Goal: Transaction & Acquisition: Book appointment/travel/reservation

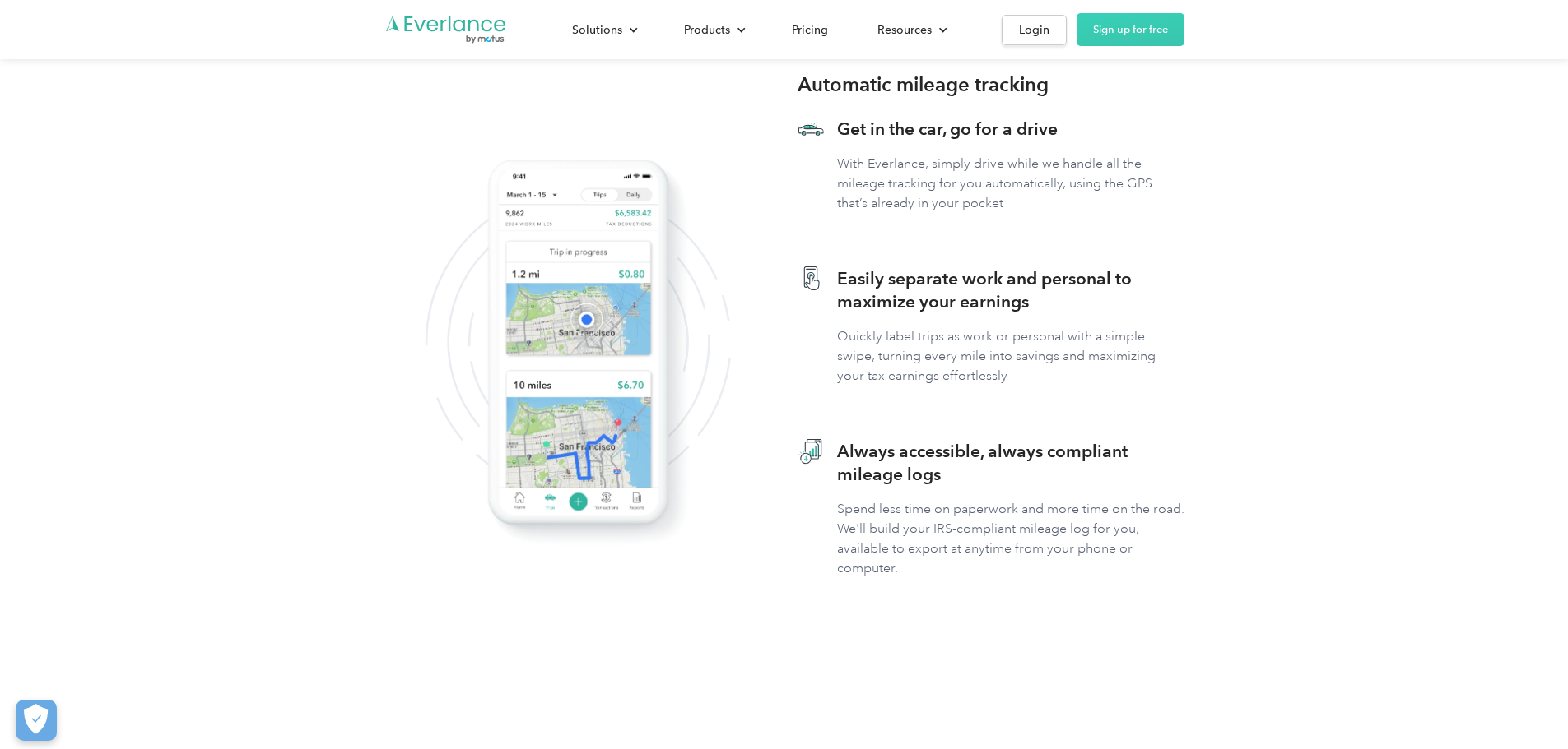
scroll to position [576, 0]
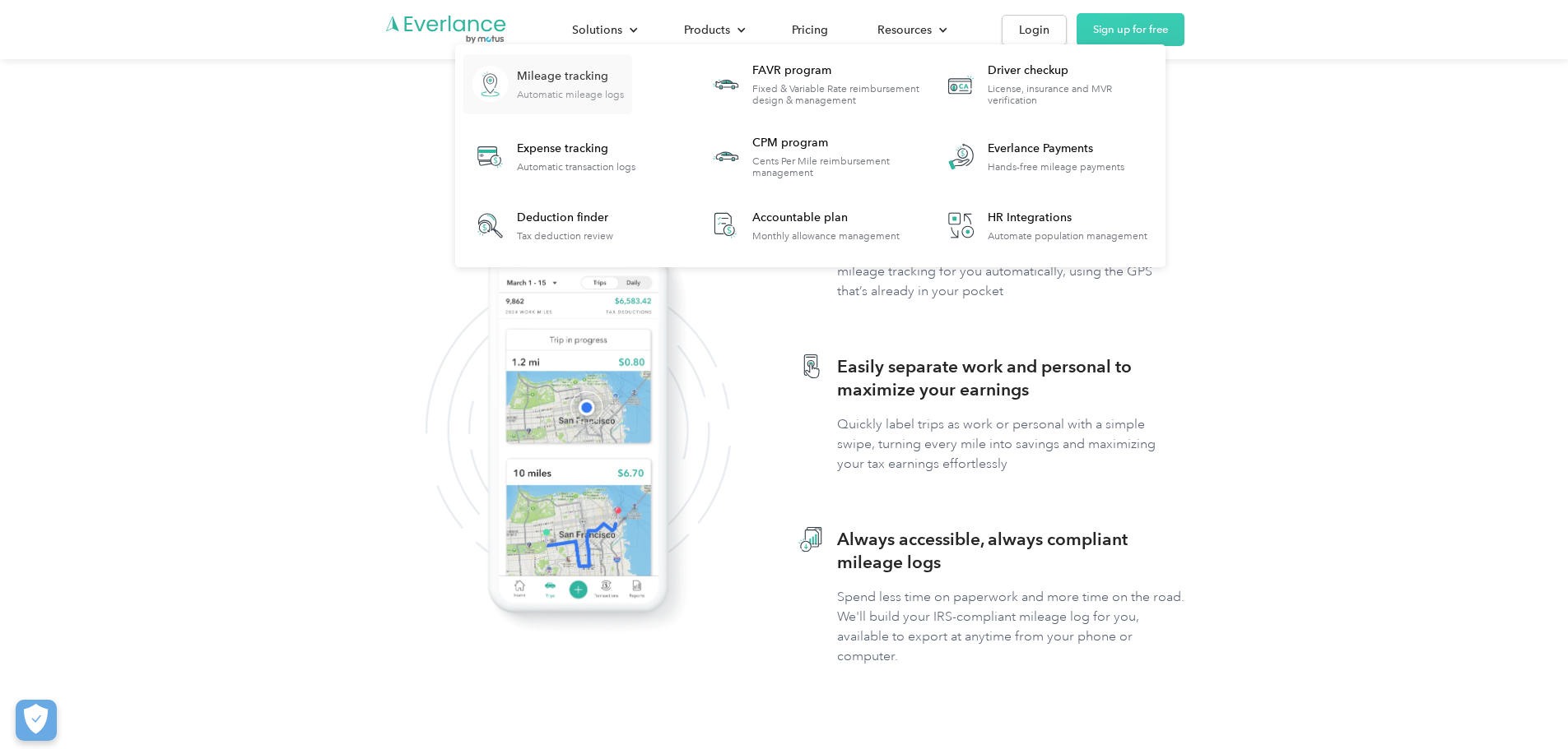
click at [624, 89] on div "Automatic mileage logs" at bounding box center [570, 94] width 107 height 12
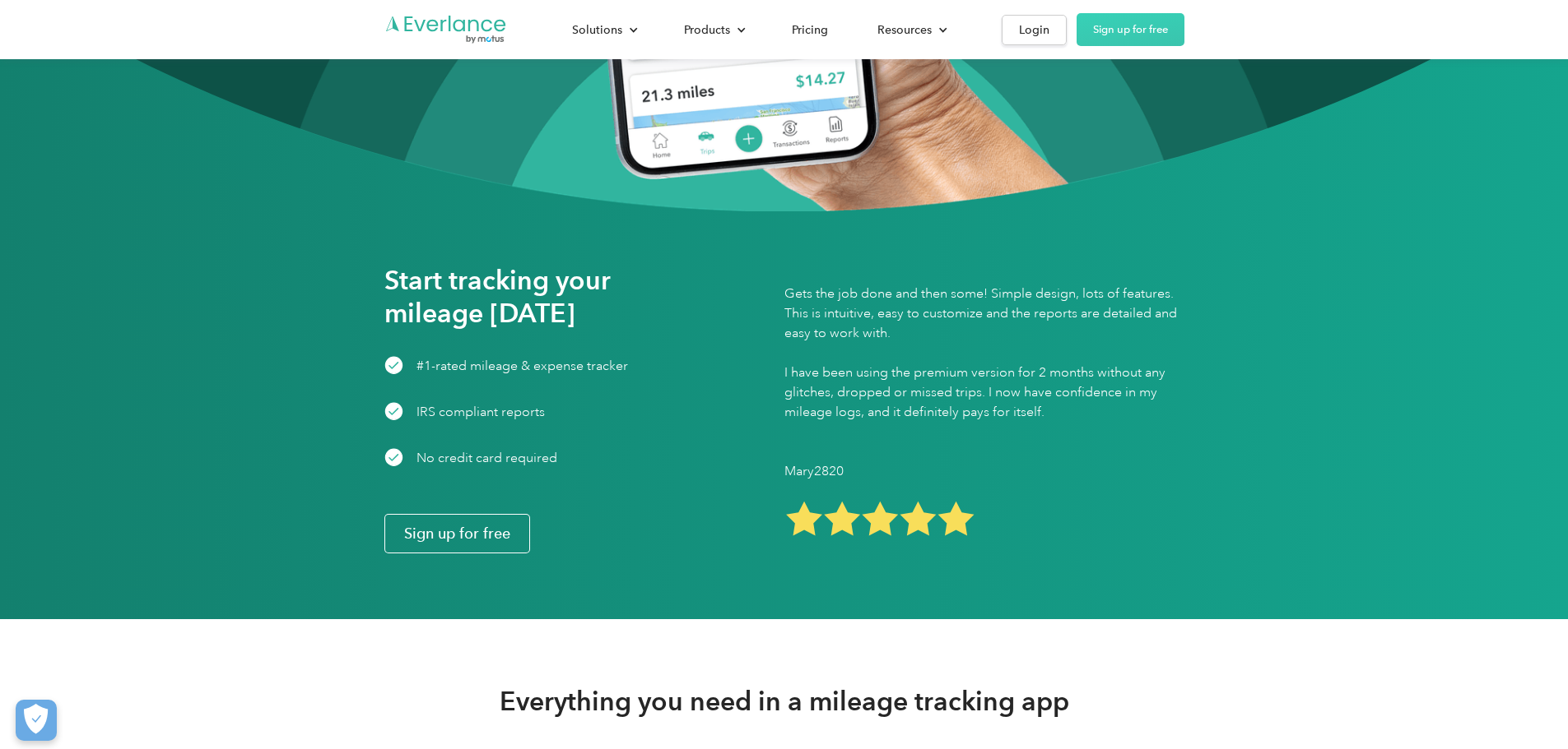
scroll to position [1892, 0]
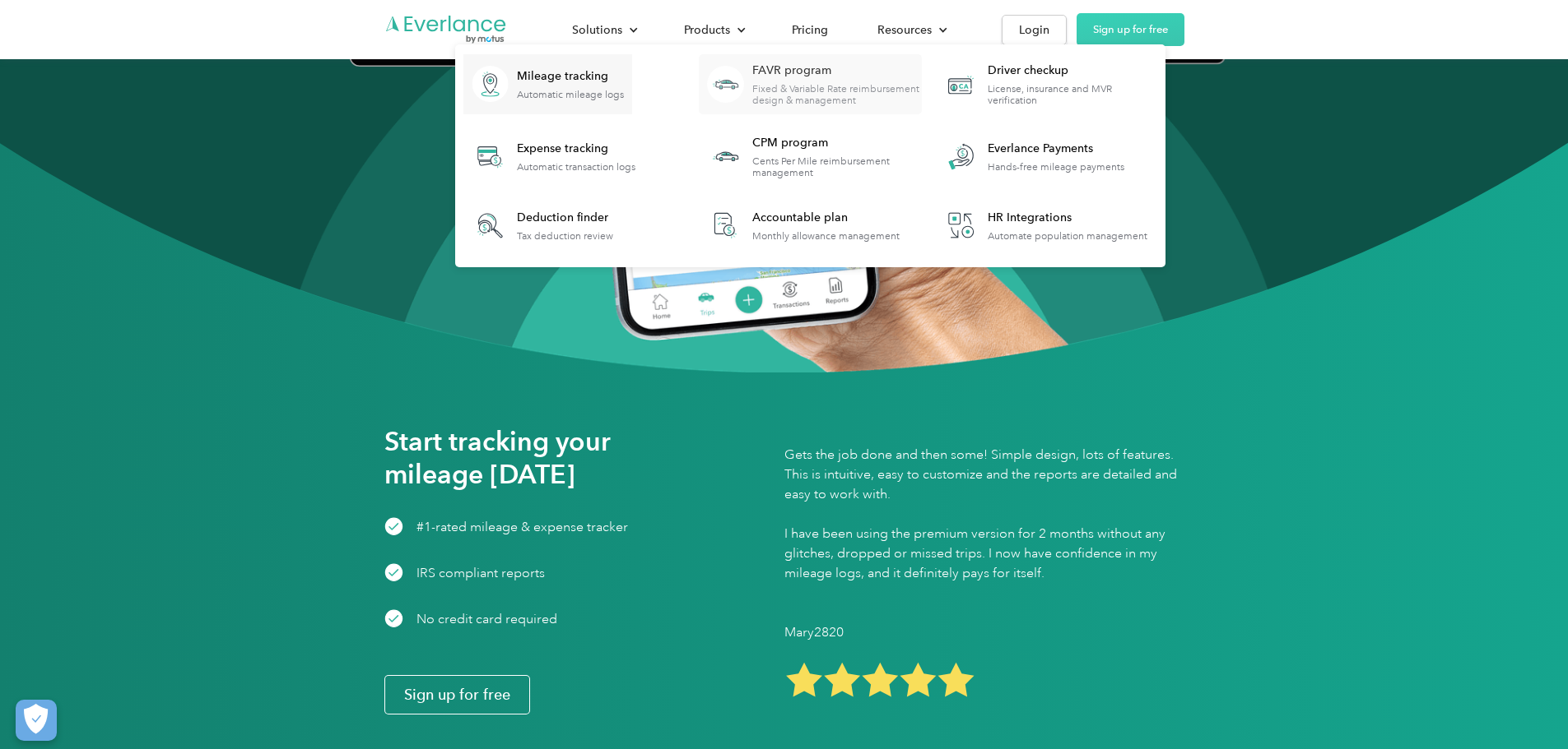
click at [921, 83] on div "Fixed & Variable Rate reimbursement design & management" at bounding box center [836, 94] width 169 height 23
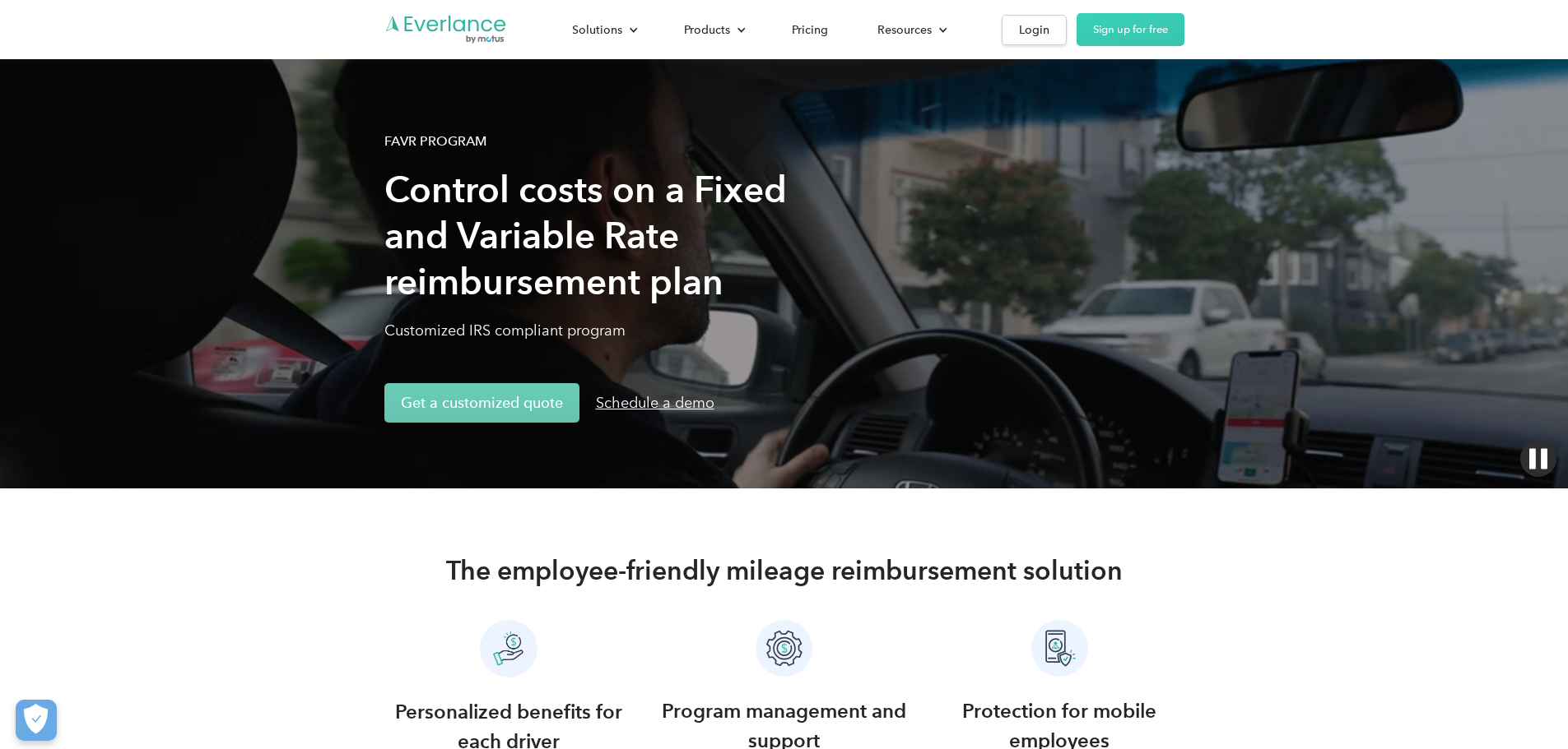
click at [596, 393] on div "Schedule a demo" at bounding box center [654, 403] width 118 height 20
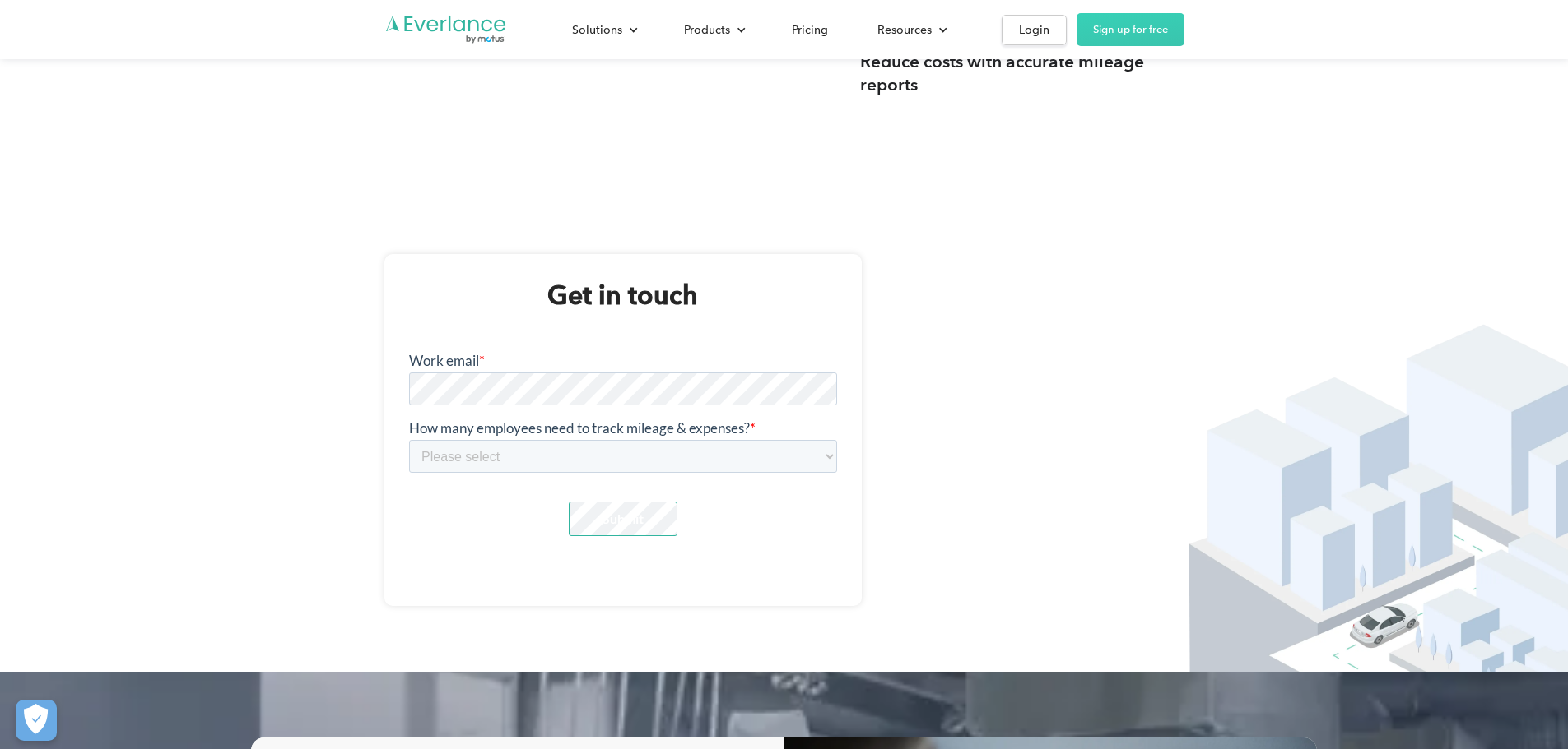
scroll to position [2071, 0]
